Goal: Task Accomplishment & Management: Use online tool/utility

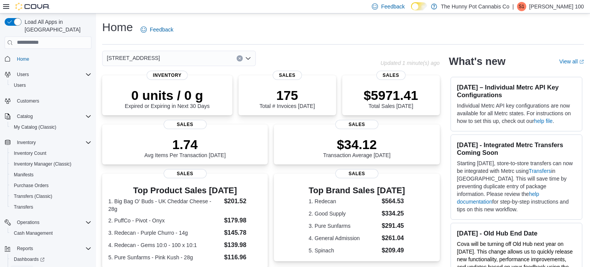
click at [19, 267] on span "Reports" at bounding box center [22, 270] width 16 height 6
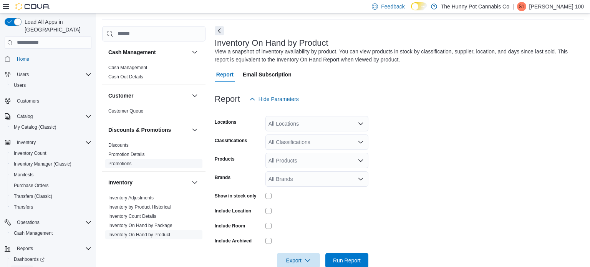
scroll to position [26, 0]
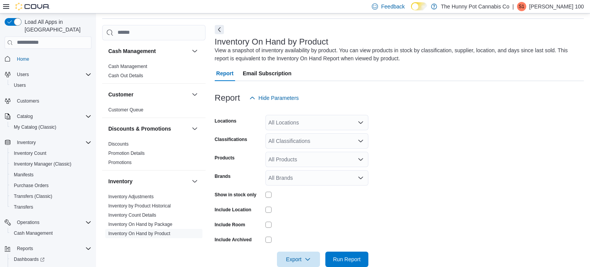
click at [285, 124] on div "All Locations" at bounding box center [317, 122] width 103 height 15
type input "***"
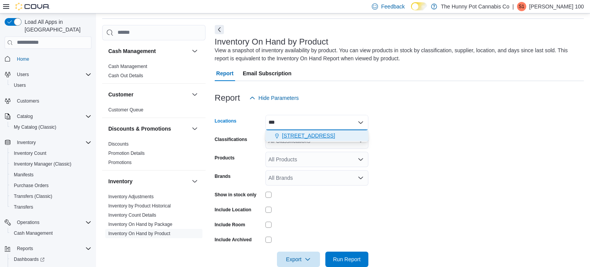
click at [305, 133] on span "[STREET_ADDRESS]" at bounding box center [308, 136] width 53 height 8
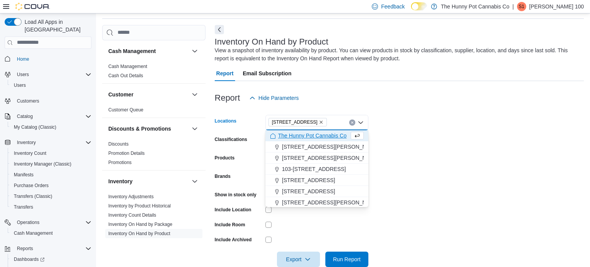
click at [307, 234] on div at bounding box center [317, 240] width 103 height 12
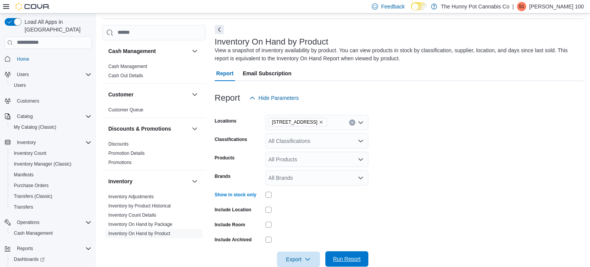
click at [352, 255] on span "Run Report" at bounding box center [347, 258] width 34 height 15
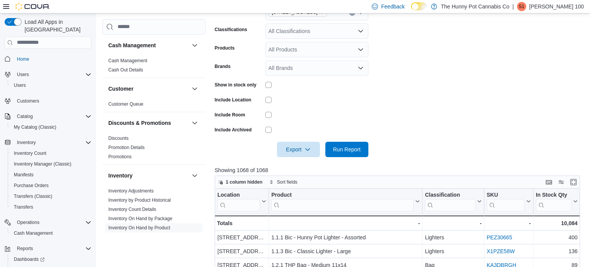
scroll to position [137, 0]
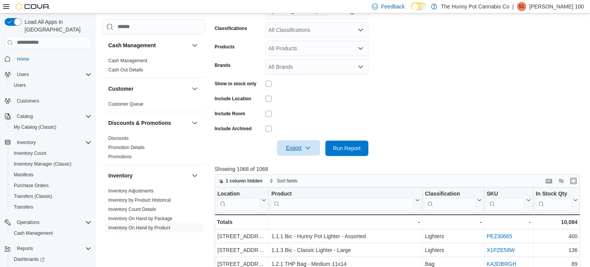
click at [310, 149] on icon "button" at bounding box center [308, 148] width 6 height 6
click at [307, 164] on span "Export to Excel" at bounding box center [299, 164] width 35 height 6
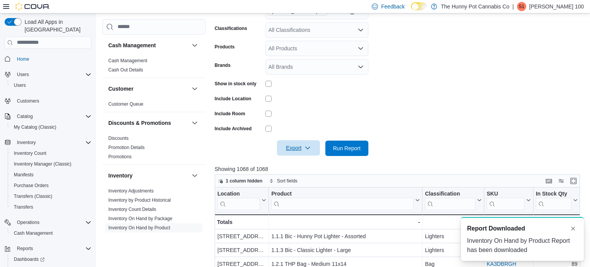
scroll to position [0, 0]
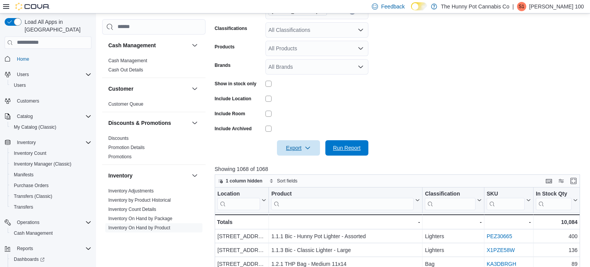
click at [347, 146] on span "Run Report" at bounding box center [347, 148] width 28 height 8
click at [301, 150] on span "Export" at bounding box center [299, 147] width 34 height 15
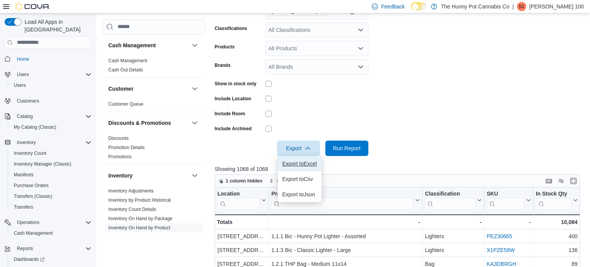
click at [290, 161] on span "Export to Excel" at bounding box center [299, 164] width 35 height 6
